Goal: Task Accomplishment & Management: Use online tool/utility

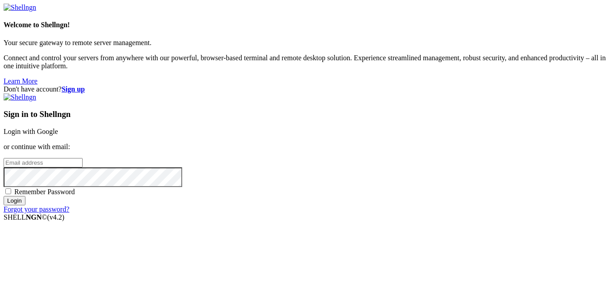
click at [58, 128] on link "Login with Google" at bounding box center [31, 132] width 54 height 8
click at [85, 85] on strong "Sign up" at bounding box center [73, 89] width 23 height 8
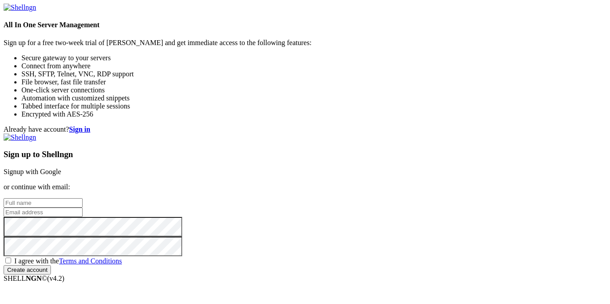
click at [83, 198] on input "text" at bounding box center [43, 202] width 79 height 9
click at [83, 198] on input "[PERSON_NAME]" at bounding box center [43, 202] width 79 height 9
type input "[PERSON_NAME]"
type input "[EMAIL_ADDRESS][DOMAIN_NAME]"
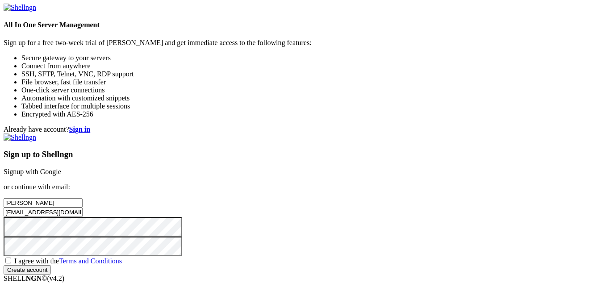
click at [4, 265] on input "Create account" at bounding box center [27, 269] width 47 height 9
click at [122, 257] on span "I agree with the Terms and Conditions" at bounding box center [68, 261] width 108 height 8
click at [11, 257] on input "I agree with the Terms and Conditions" at bounding box center [8, 260] width 6 height 6
checkbox input "true"
click at [51, 274] on input "Create account" at bounding box center [27, 269] width 47 height 9
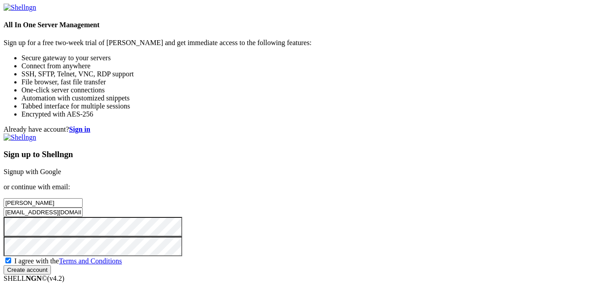
scroll to position [36, 0]
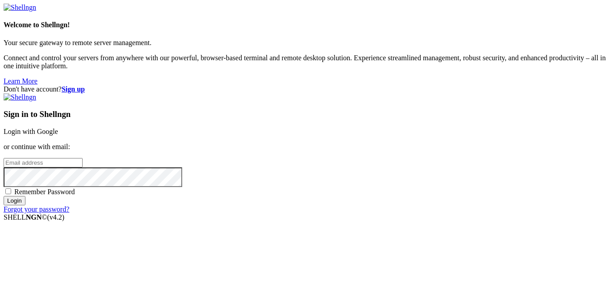
type input "[EMAIL_ADDRESS][DOMAIN_NAME]"
click at [75, 194] on span "Remember Password" at bounding box center [44, 192] width 61 height 8
click at [11, 194] on input "Remember Password" at bounding box center [8, 191] width 6 height 6
checkbox input "true"
click at [25, 205] on input "Login" at bounding box center [15, 200] width 22 height 9
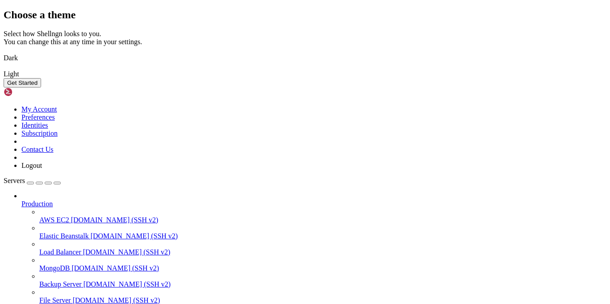
click at [4, 52] on img at bounding box center [4, 52] width 0 height 0
click at [41, 87] on button "Get Started" at bounding box center [22, 82] width 37 height 9
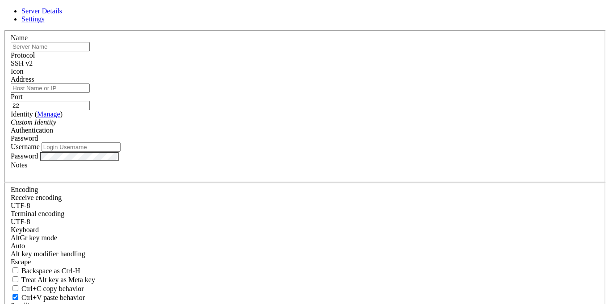
type input "[EMAIL_ADDRESS][DOMAIN_NAME]"
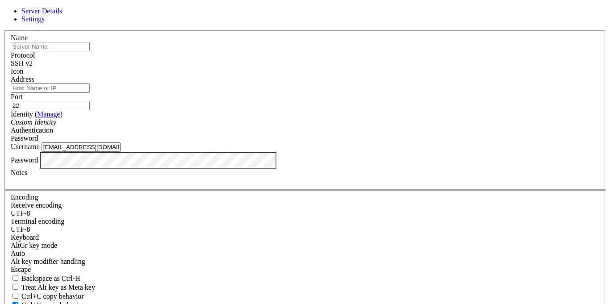
click at [128, 115] on div "Server Details Settings Name Protocol SSH v2 Icon" at bounding box center [305, 191] width 602 height 369
click at [4, 30] on icon at bounding box center [4, 30] width 0 height 0
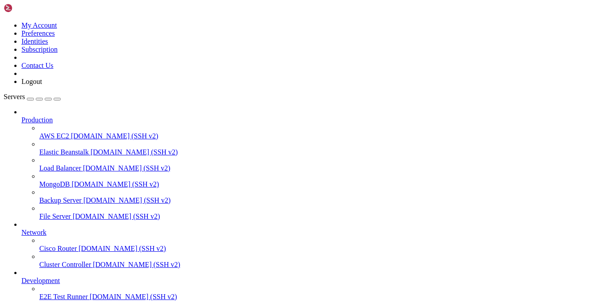
scroll to position [33, 0]
click at [67, 293] on span "E2E Test Runner" at bounding box center [63, 297] width 49 height 8
click at [69, 293] on span "E2E Test Runner" at bounding box center [63, 297] width 49 height 8
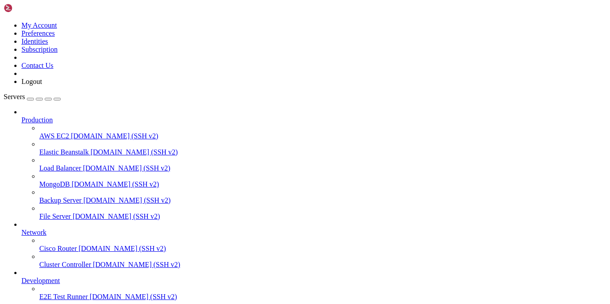
scroll to position [0, 0]
click at [71, 132] on span "demo.shellngn.com (SSH v2)" at bounding box center [114, 136] width 87 height 8
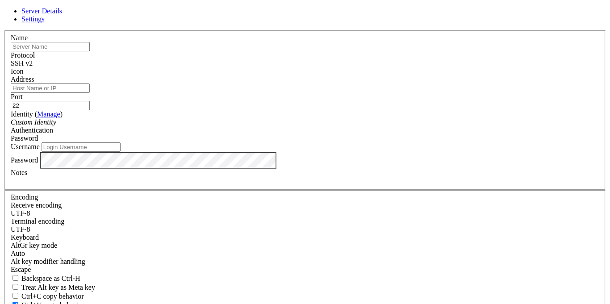
type input "[EMAIL_ADDRESS][DOMAIN_NAME]"
click at [60, 118] on link "Manage" at bounding box center [48, 114] width 23 height 8
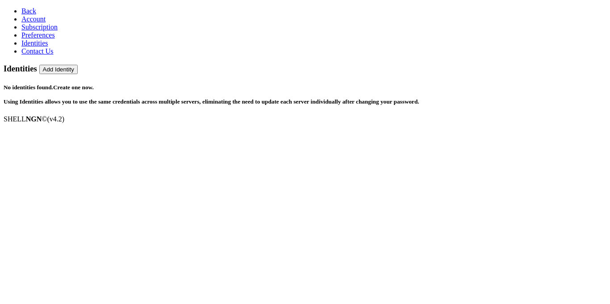
click at [30, 15] on link "Back" at bounding box center [28, 11] width 15 height 8
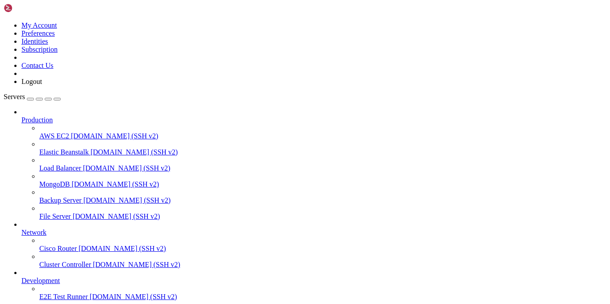
click at [71, 212] on span "File Server" at bounding box center [55, 216] width 32 height 8
click at [178, 90] on div at bounding box center [305, 152] width 610 height 304
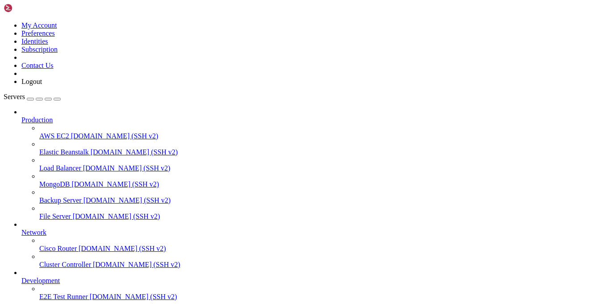
click at [90, 293] on span "demo.shellngn.com (SSH v2)" at bounding box center [133, 297] width 87 height 8
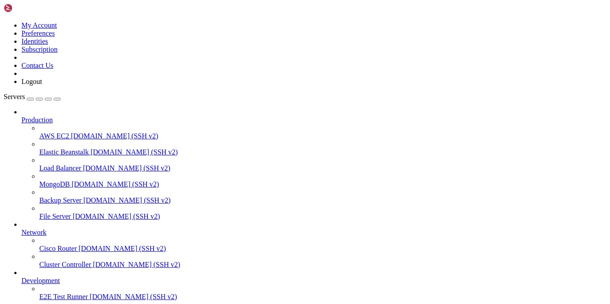
click at [69, 132] on span "AWS EC2" at bounding box center [54, 136] width 30 height 8
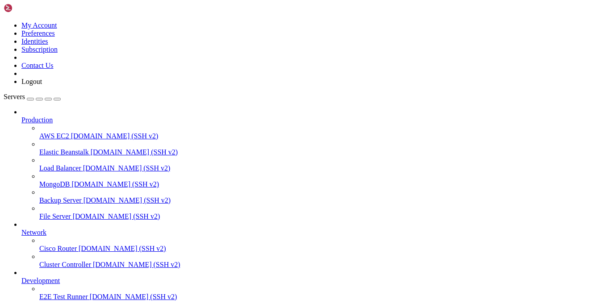
click at [69, 132] on span "AWS EC2" at bounding box center [54, 136] width 30 height 8
click at [30, 99] on div "button" at bounding box center [30, 99] width 0 height 0
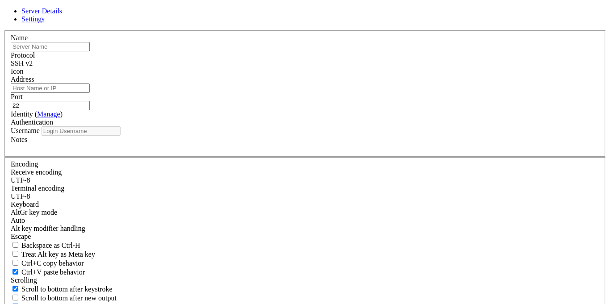
type input "[EMAIL_ADDRESS][DOMAIN_NAME]"
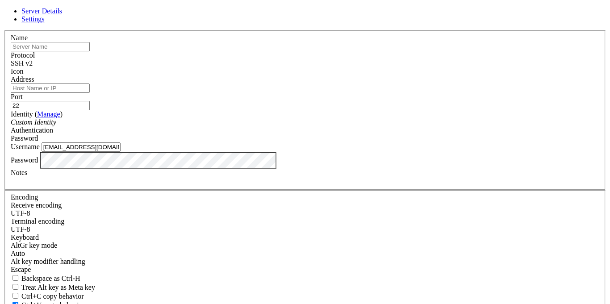
click at [280, 126] on div "Custom Identity" at bounding box center [305, 122] width 588 height 8
click at [153, 173] on div "Server Details Settings Name Protocol SSH v2 Icon" at bounding box center [305, 191] width 602 height 369
click at [45, 23] on link "Settings" at bounding box center [32, 19] width 23 height 8
click at [4, 30] on link at bounding box center [4, 30] width 0 height 0
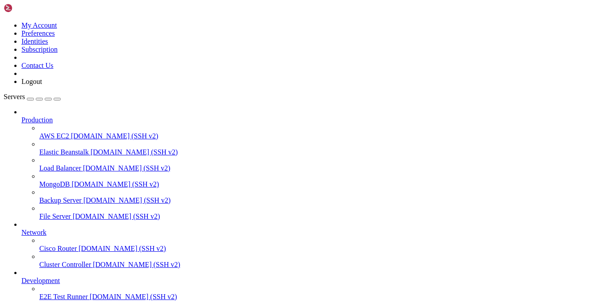
click at [24, 12] on img at bounding box center [29, 8] width 51 height 9
